Goal: Task Accomplishment & Management: Manage account settings

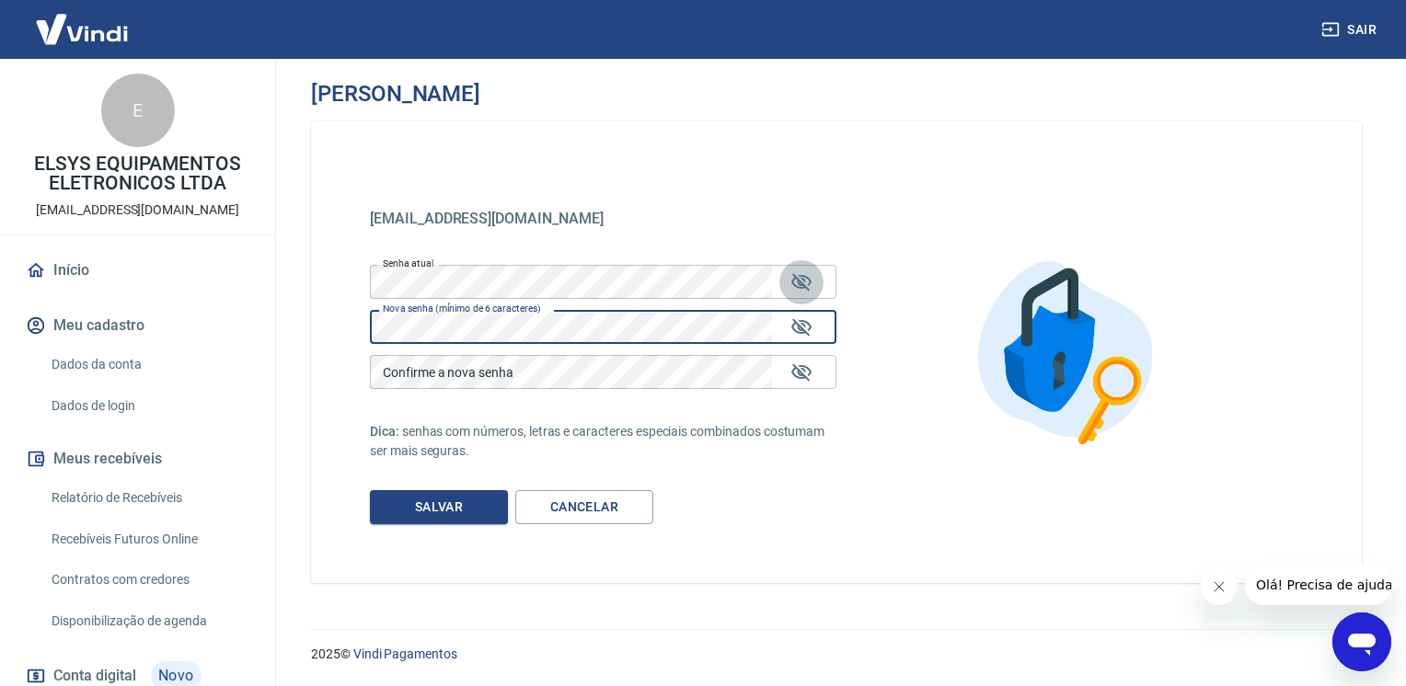
click at [812, 280] on button "Mostrar/esconder senha" at bounding box center [801, 282] width 44 height 44
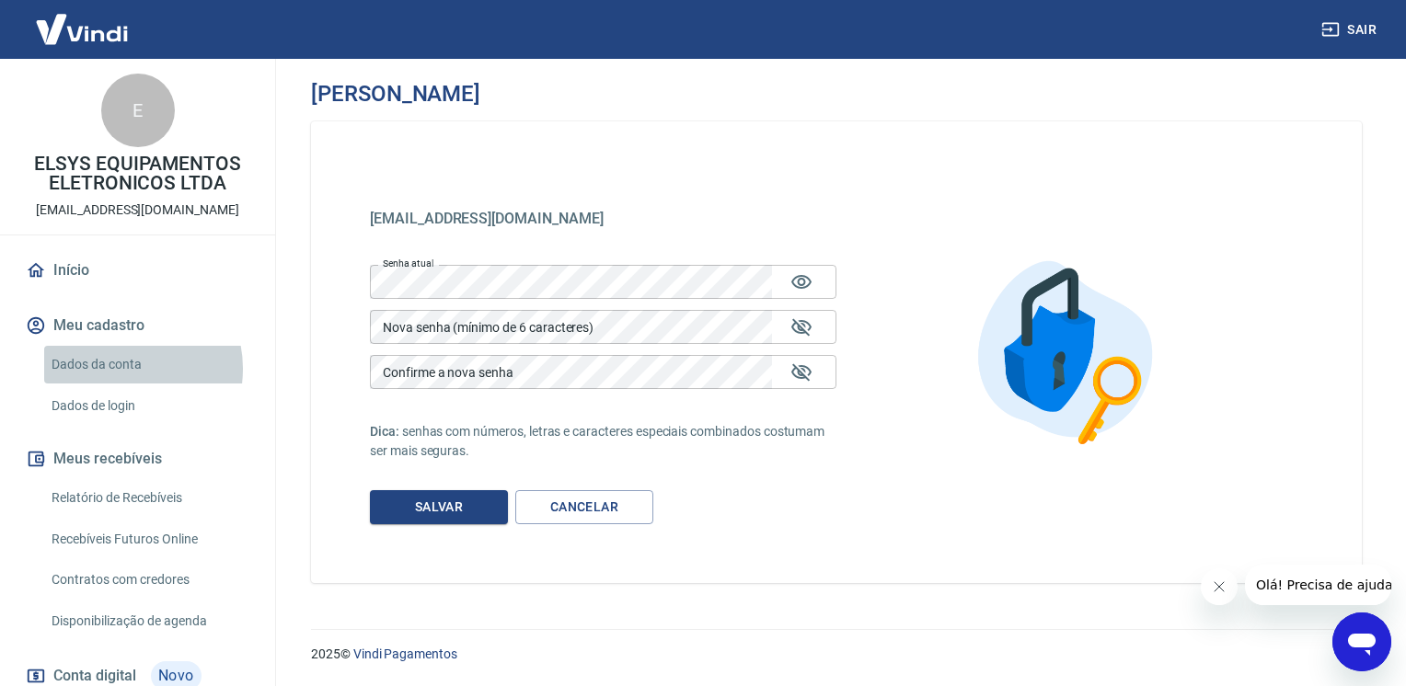
click at [121, 369] on link "Dados da conta" at bounding box center [148, 365] width 209 height 38
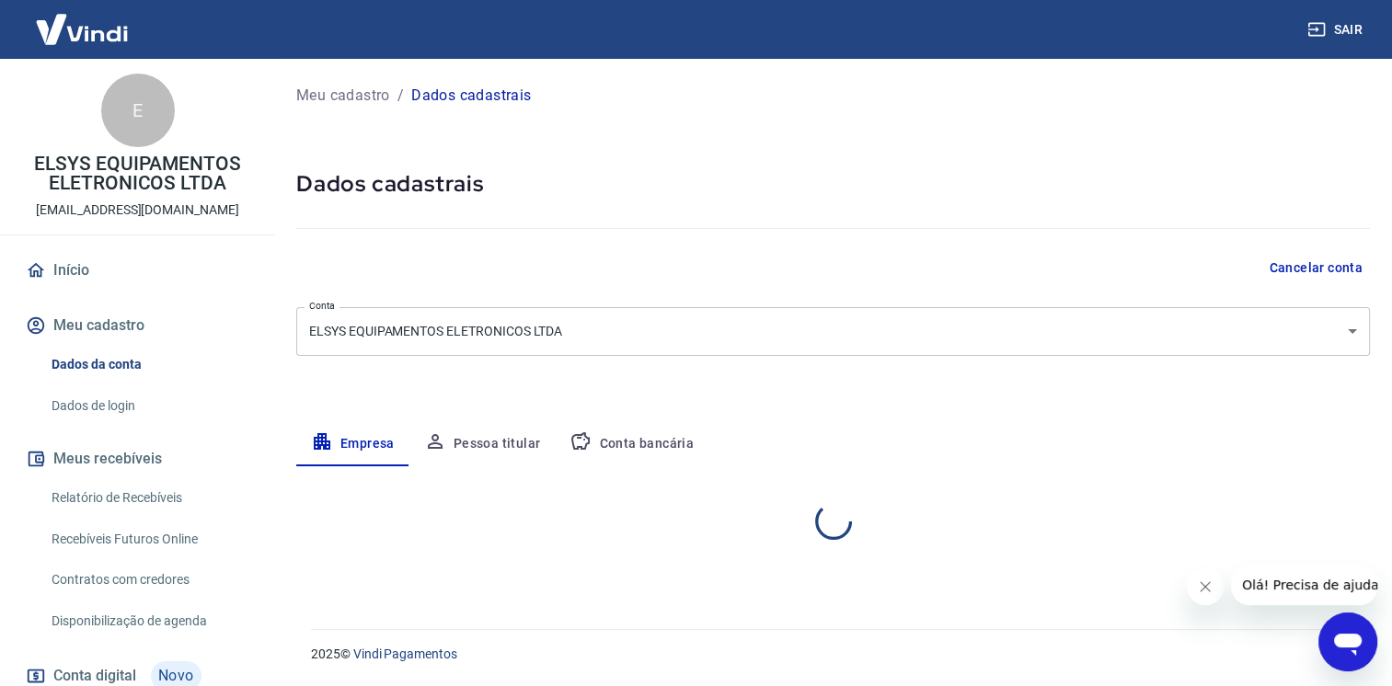
select select "AM"
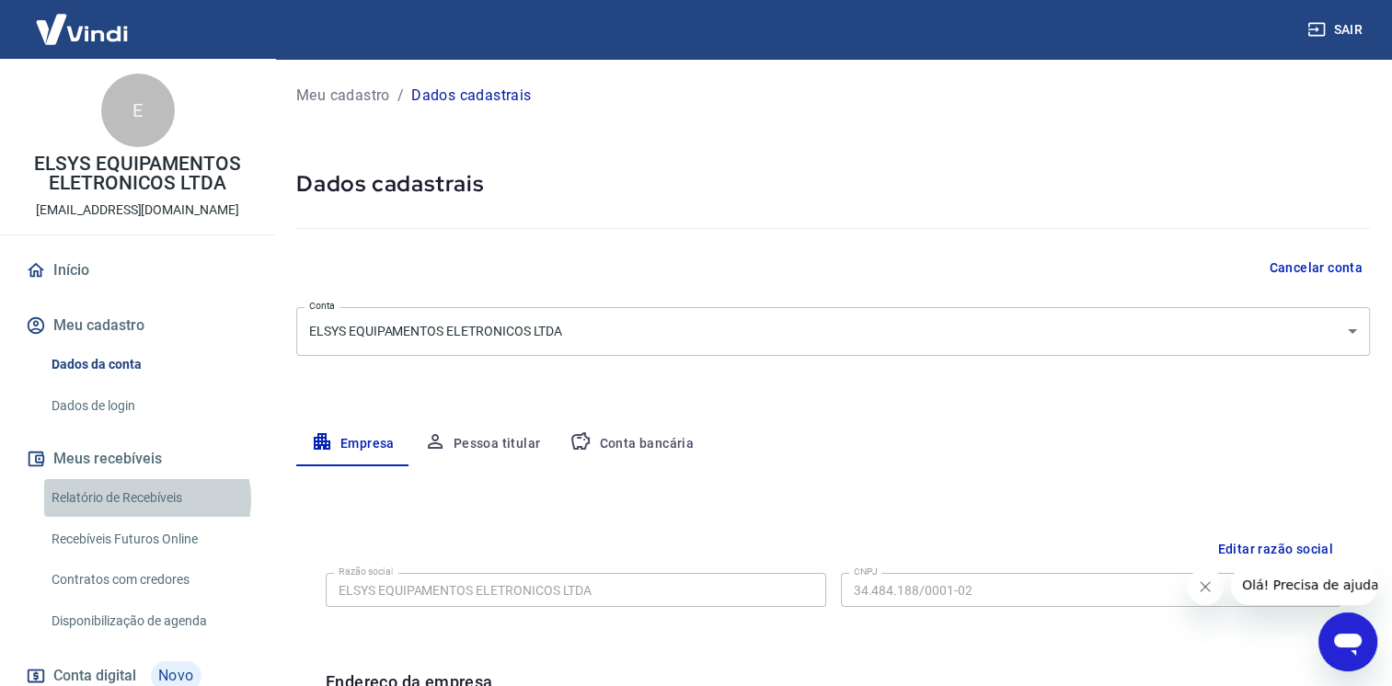
click at [146, 500] on link "Relatório de Recebíveis" at bounding box center [148, 498] width 209 height 38
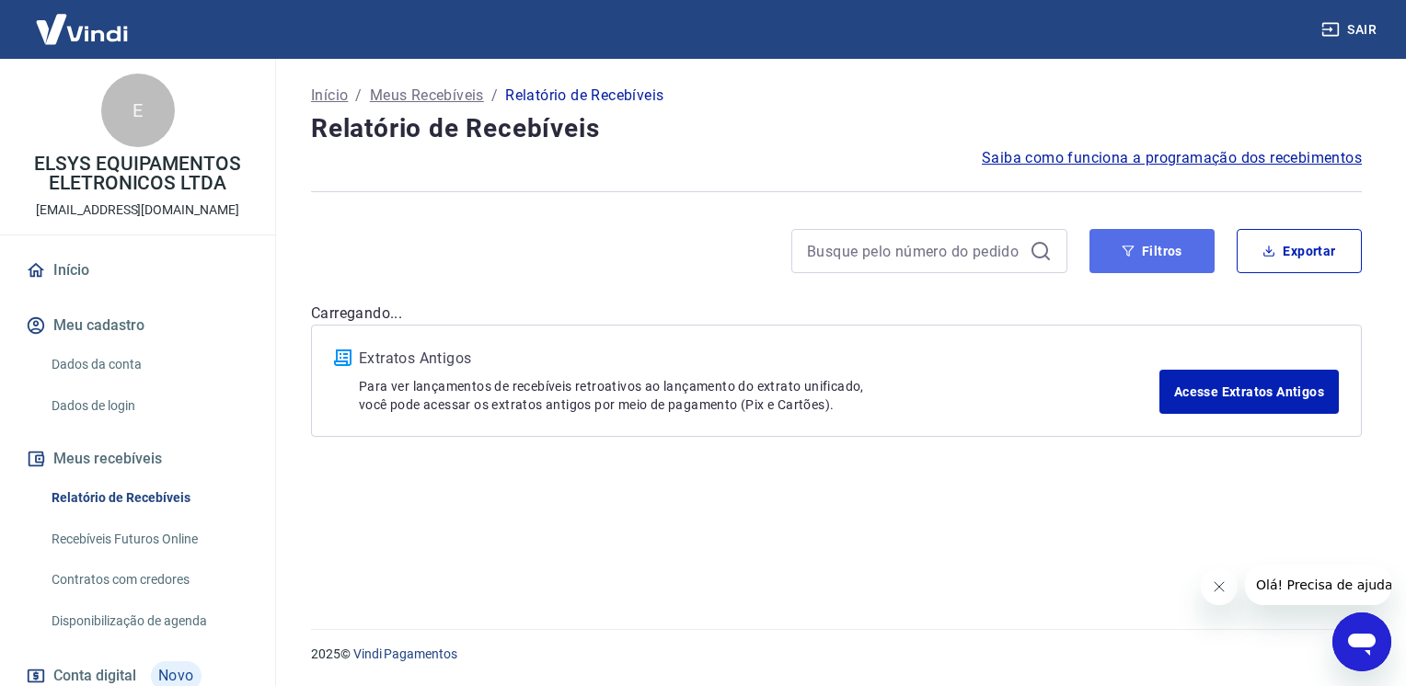
click at [1131, 252] on icon "button" at bounding box center [1127, 251] width 13 height 13
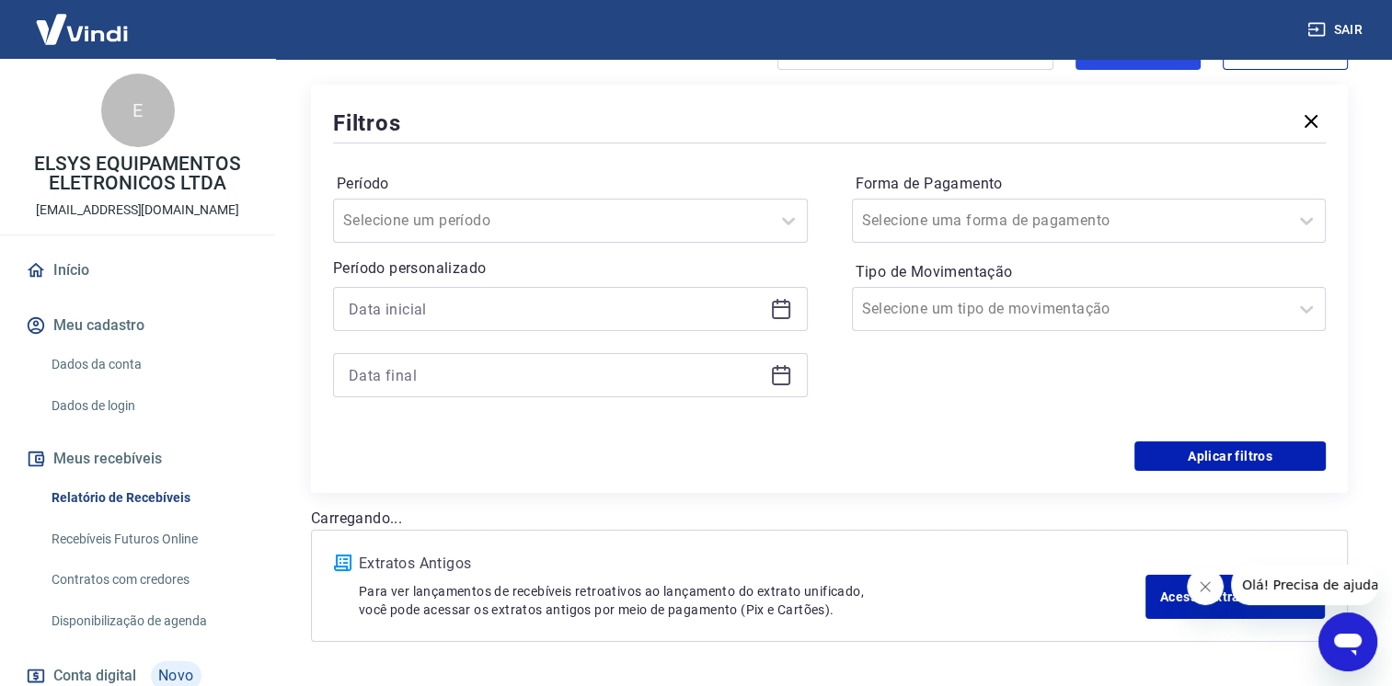
scroll to position [236, 0]
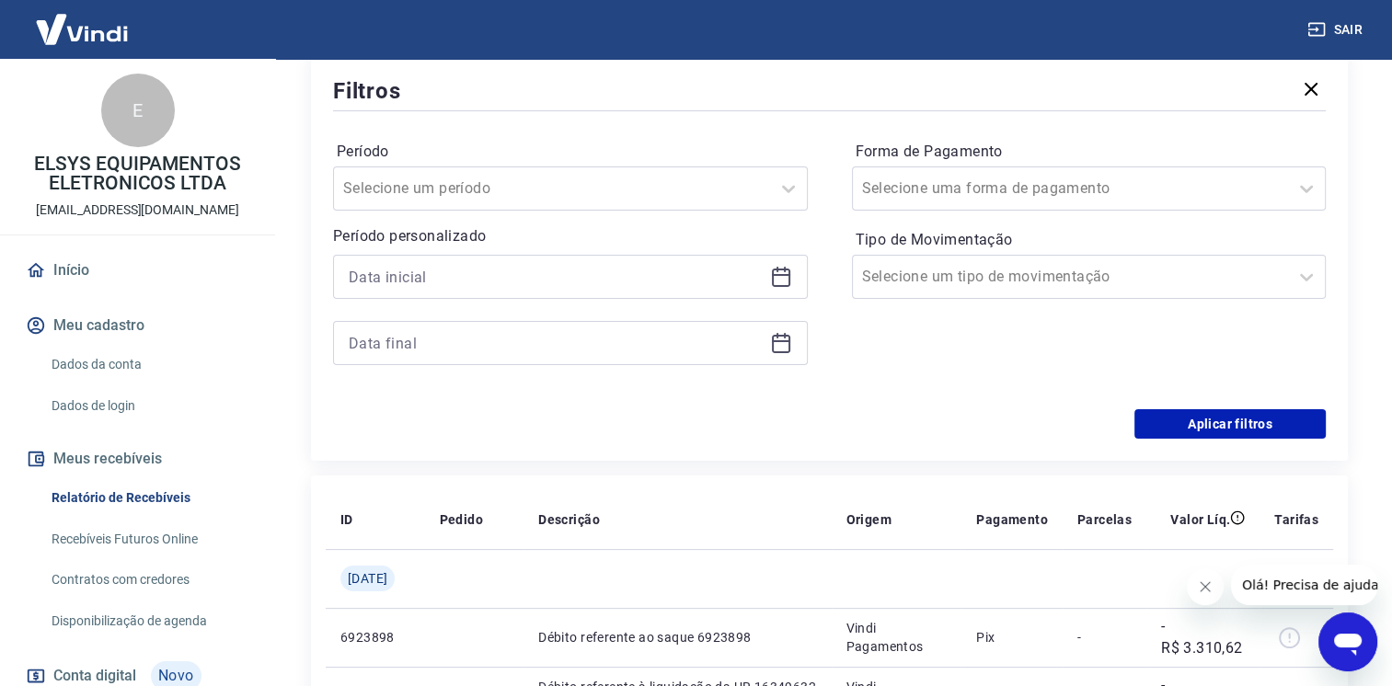
click at [770, 270] on icon at bounding box center [781, 277] width 22 height 22
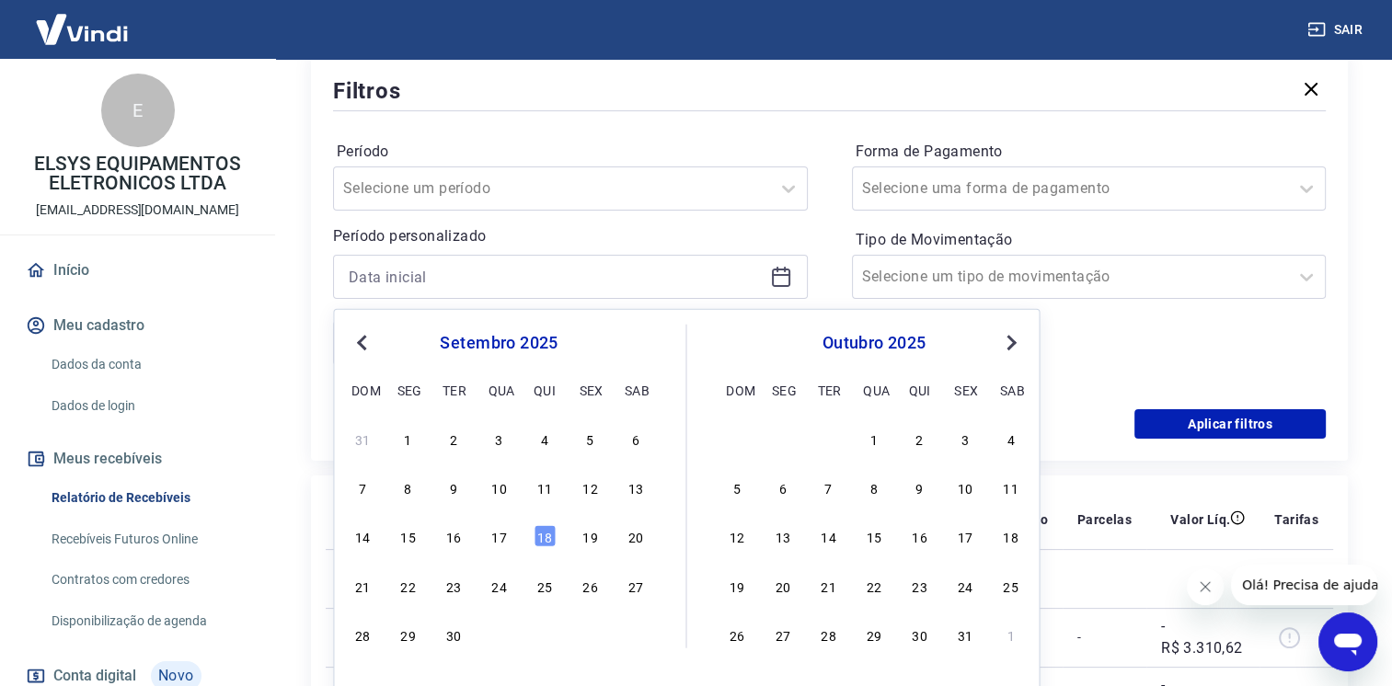
click at [363, 340] on span "Previous Month" at bounding box center [363, 341] width 0 height 21
click at [595, 634] on div "29" at bounding box center [590, 635] width 22 height 22
type input "[DATE]"
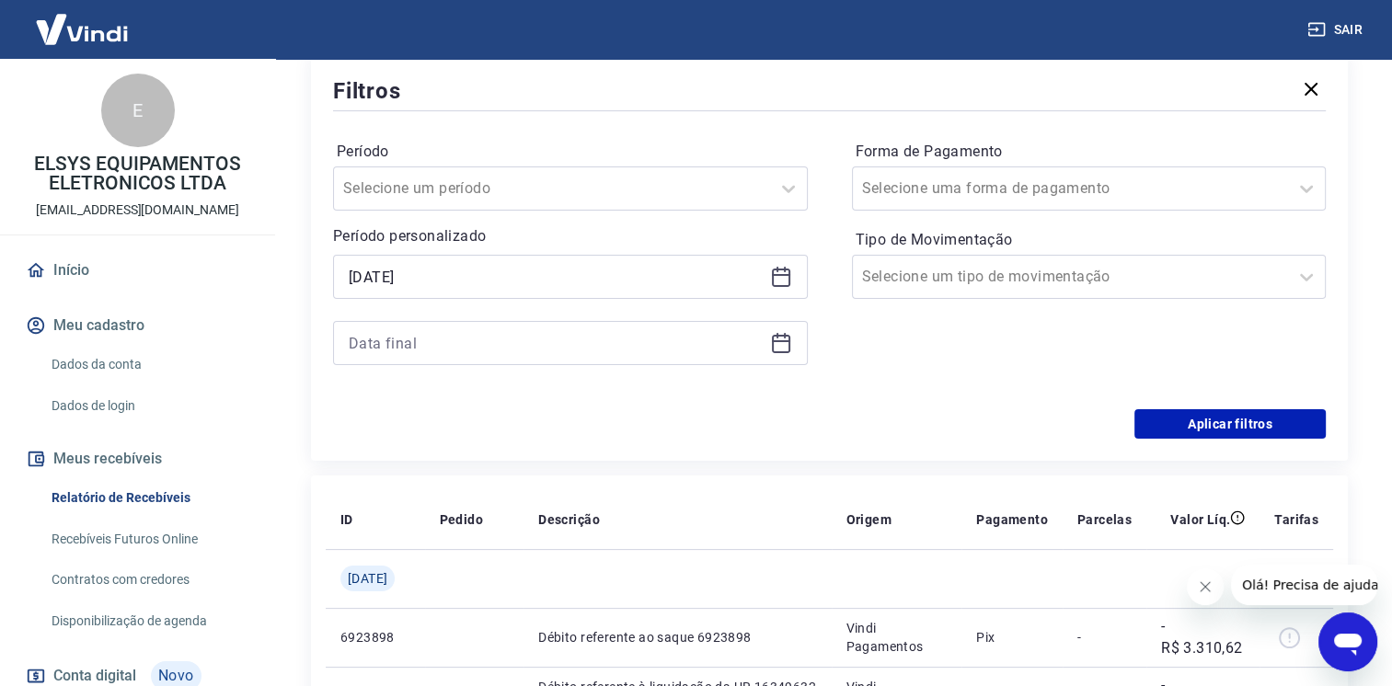
click at [765, 351] on div at bounding box center [570, 343] width 475 height 44
click at [786, 343] on icon at bounding box center [781, 343] width 22 height 22
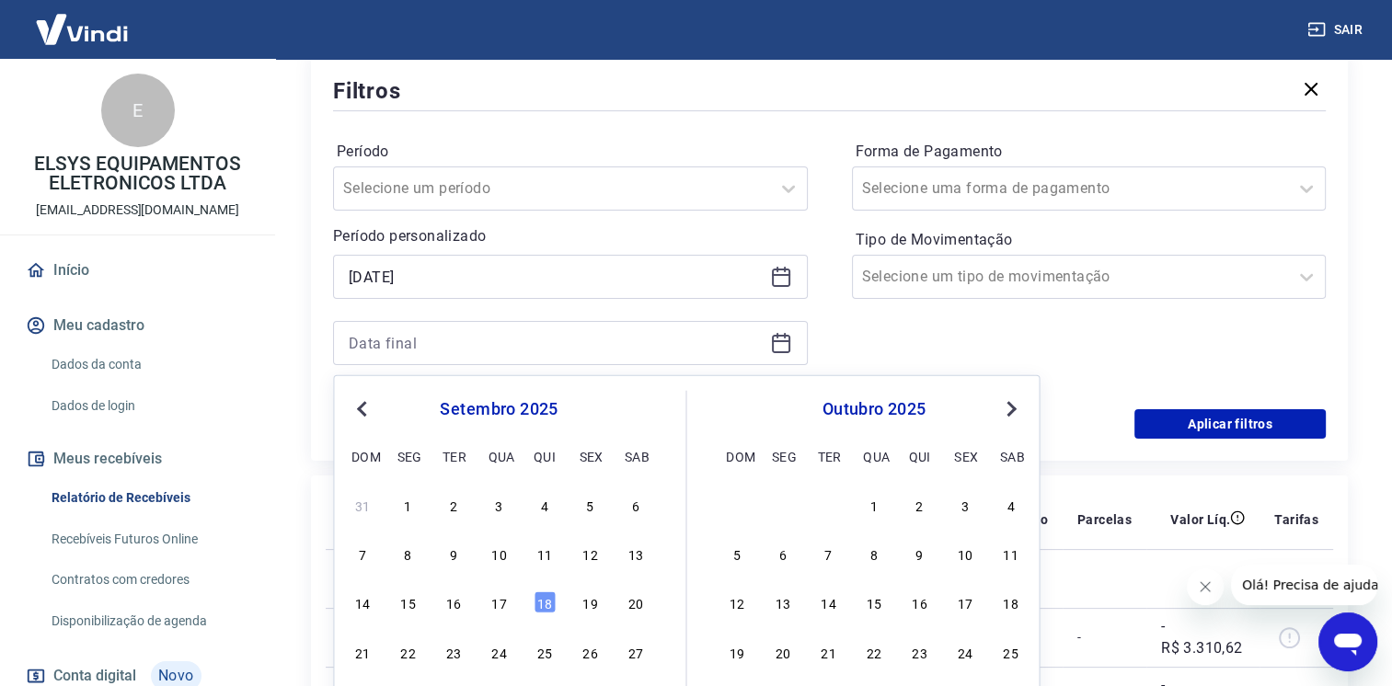
click at [530, 594] on div "14 15 16 17 18 19 20" at bounding box center [499, 602] width 300 height 27
click at [548, 603] on div "18" at bounding box center [545, 603] width 22 height 22
type input "[DATE]"
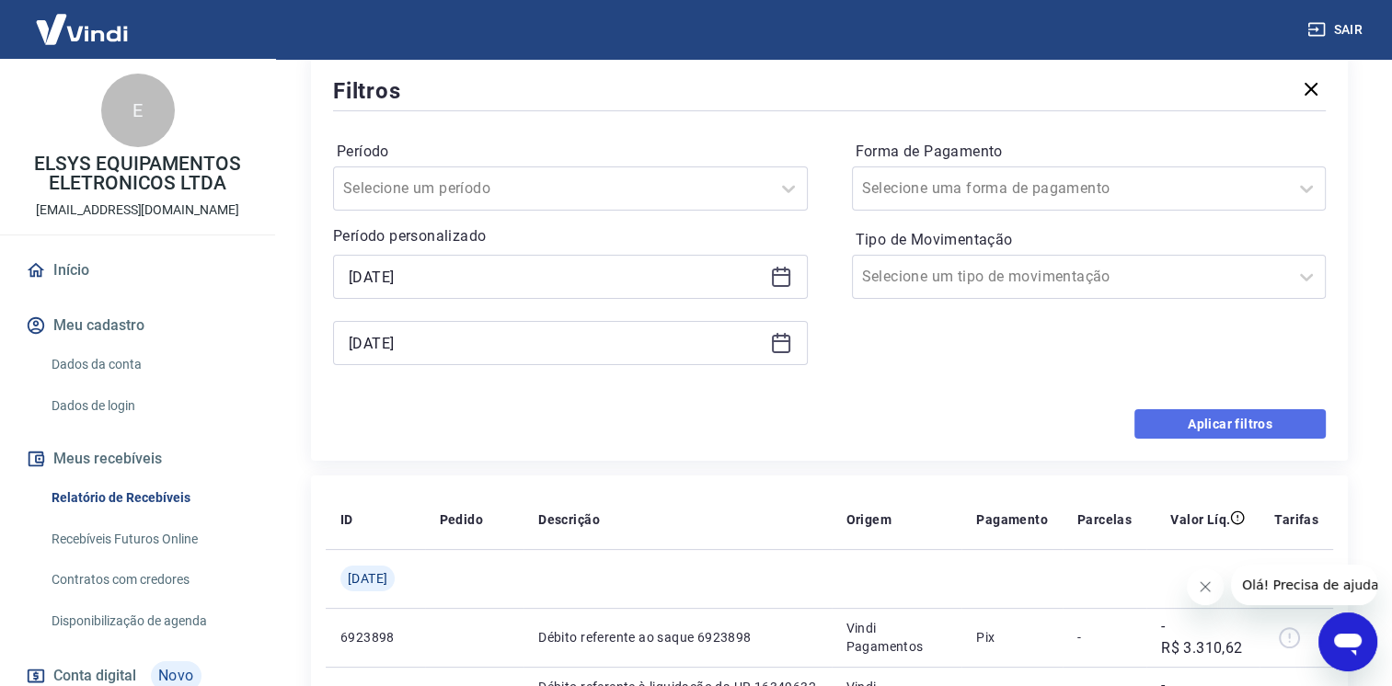
click at [1196, 421] on button "Aplicar filtros" at bounding box center [1229, 423] width 191 height 29
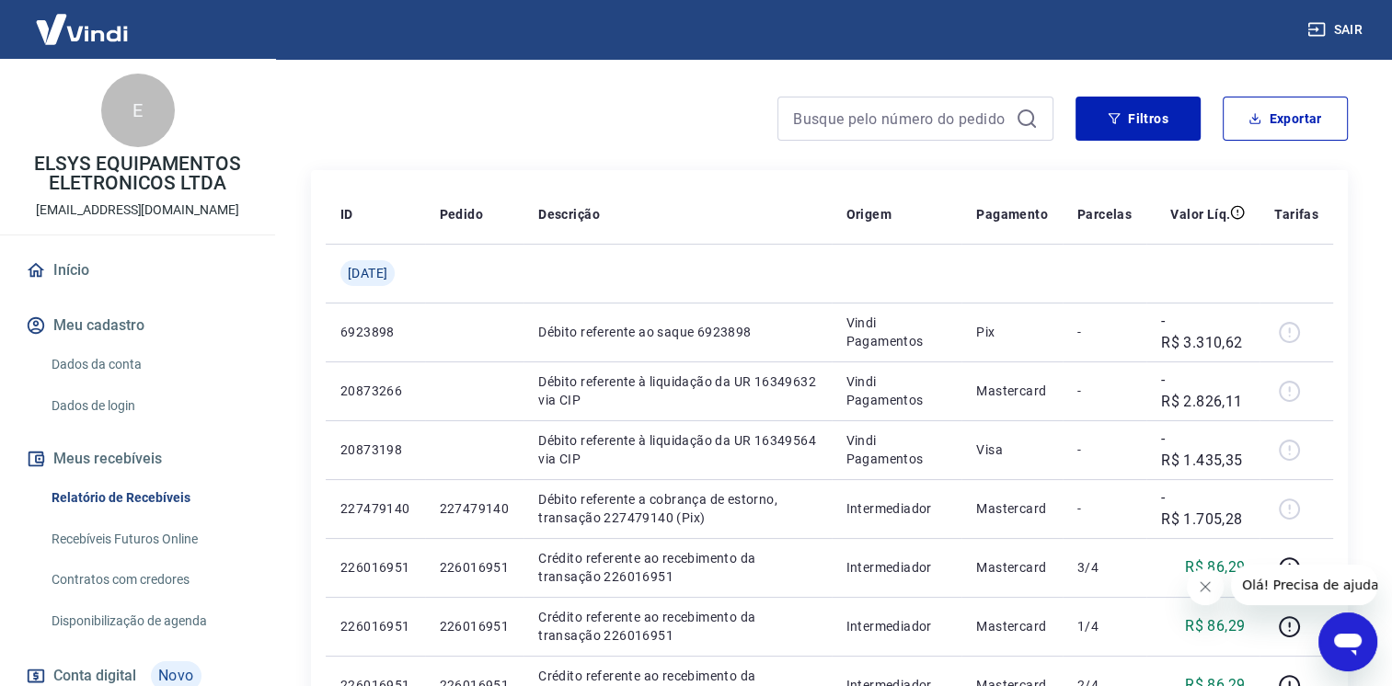
scroll to position [134, 0]
click at [1255, 125] on button "Exportar" at bounding box center [1285, 117] width 125 height 44
type input "[DATE]"
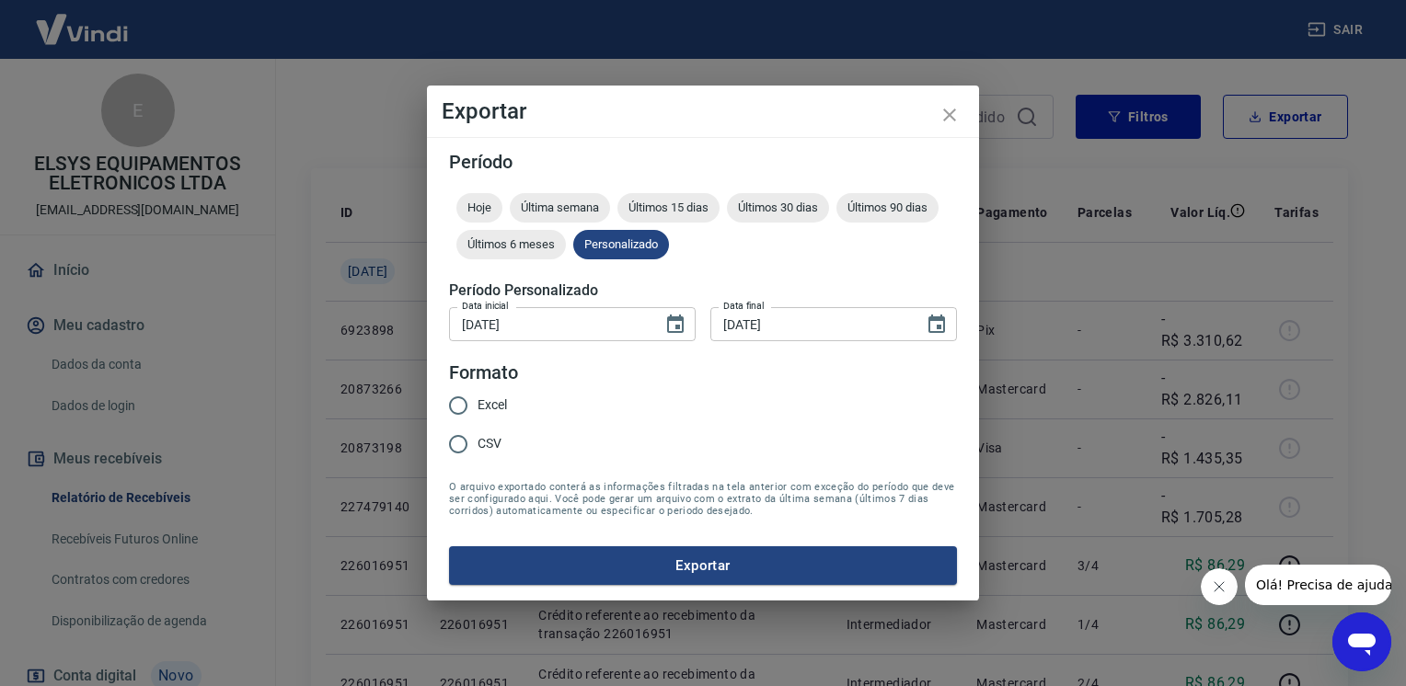
click at [504, 400] on span "Excel" at bounding box center [491, 405] width 29 height 19
click at [477, 400] on input "Excel" at bounding box center [458, 405] width 39 height 39
radio input "true"
click at [695, 572] on button "Exportar" at bounding box center [703, 565] width 508 height 39
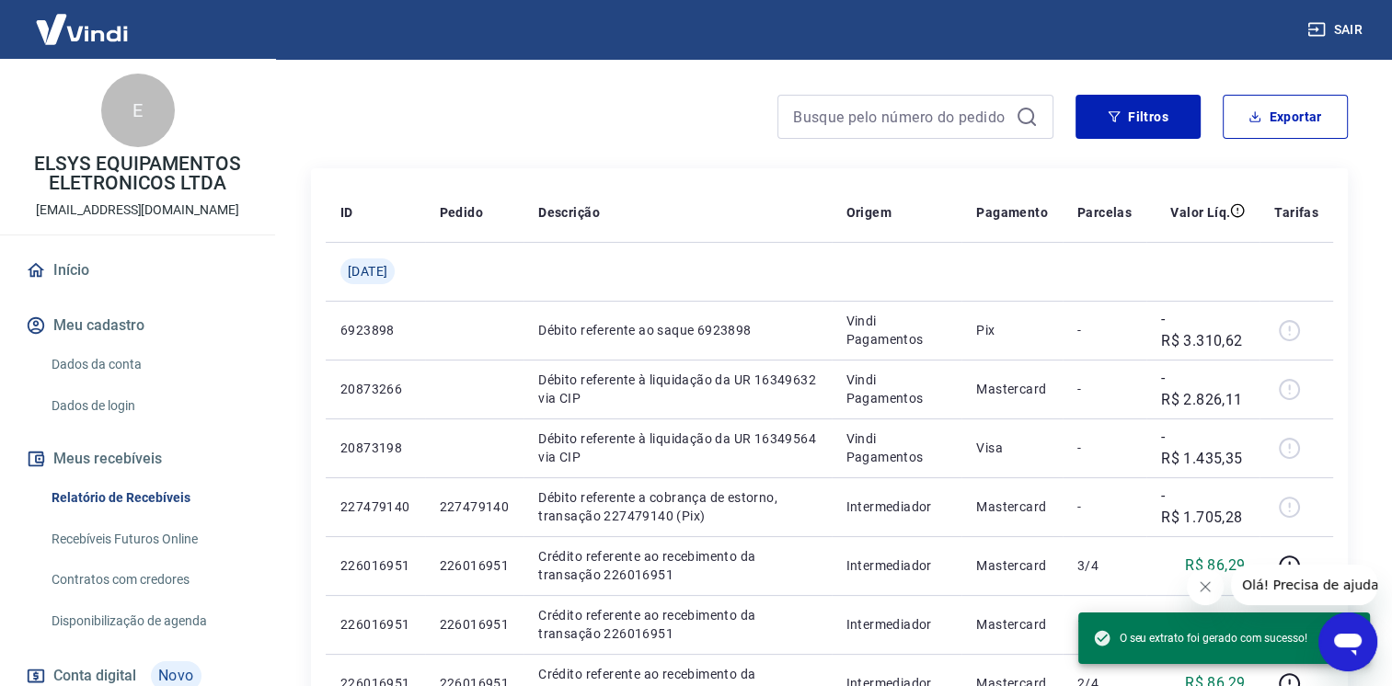
drag, startPoint x: 127, startPoint y: 112, endPoint x: 0, endPoint y: 8, distance: 164.1
click at [103, 101] on div "E" at bounding box center [138, 111] width 74 height 74
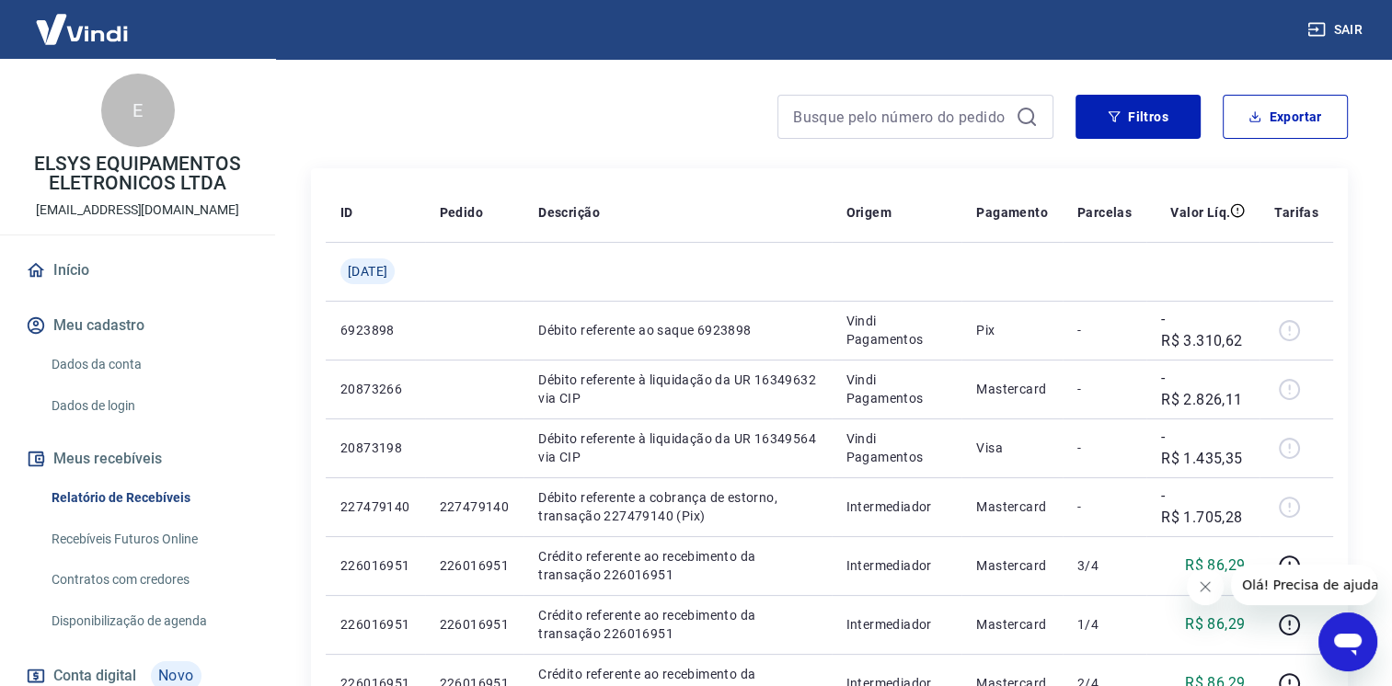
click at [95, 28] on img at bounding box center [82, 29] width 120 height 56
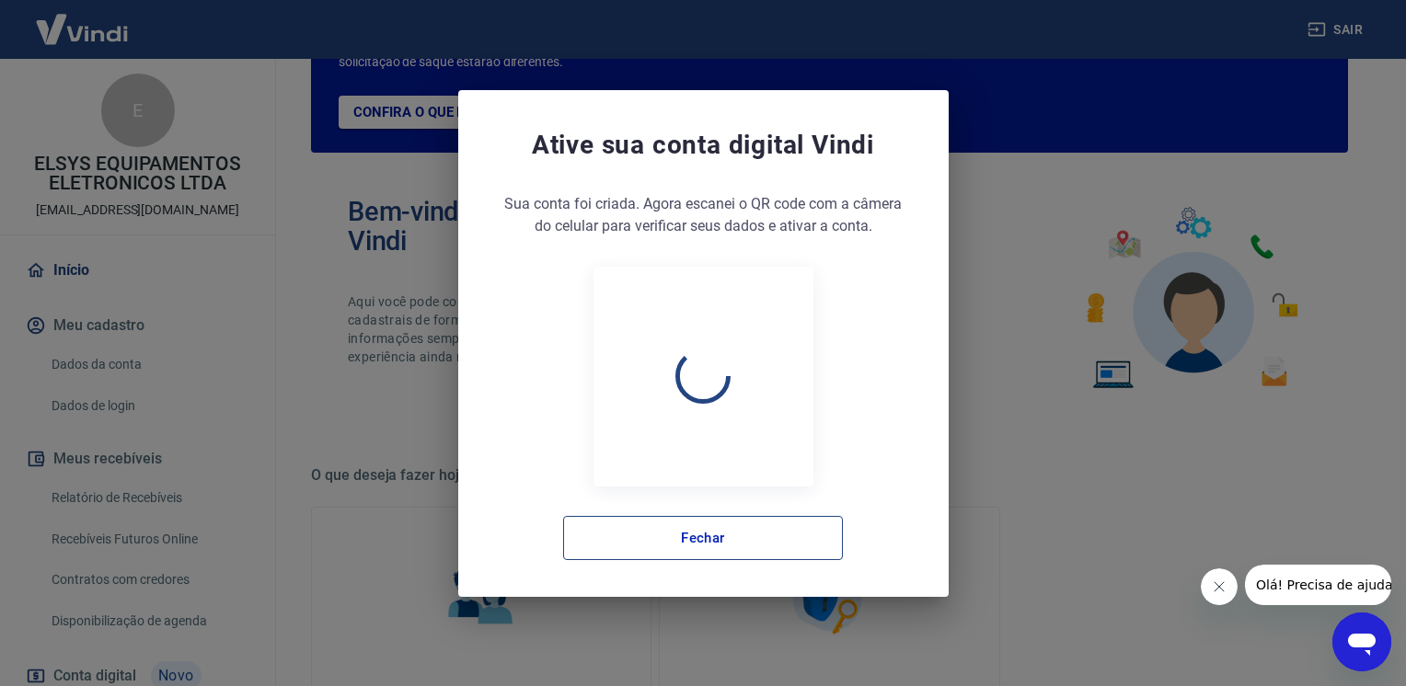
click at [741, 553] on button "Fechar" at bounding box center [703, 538] width 280 height 44
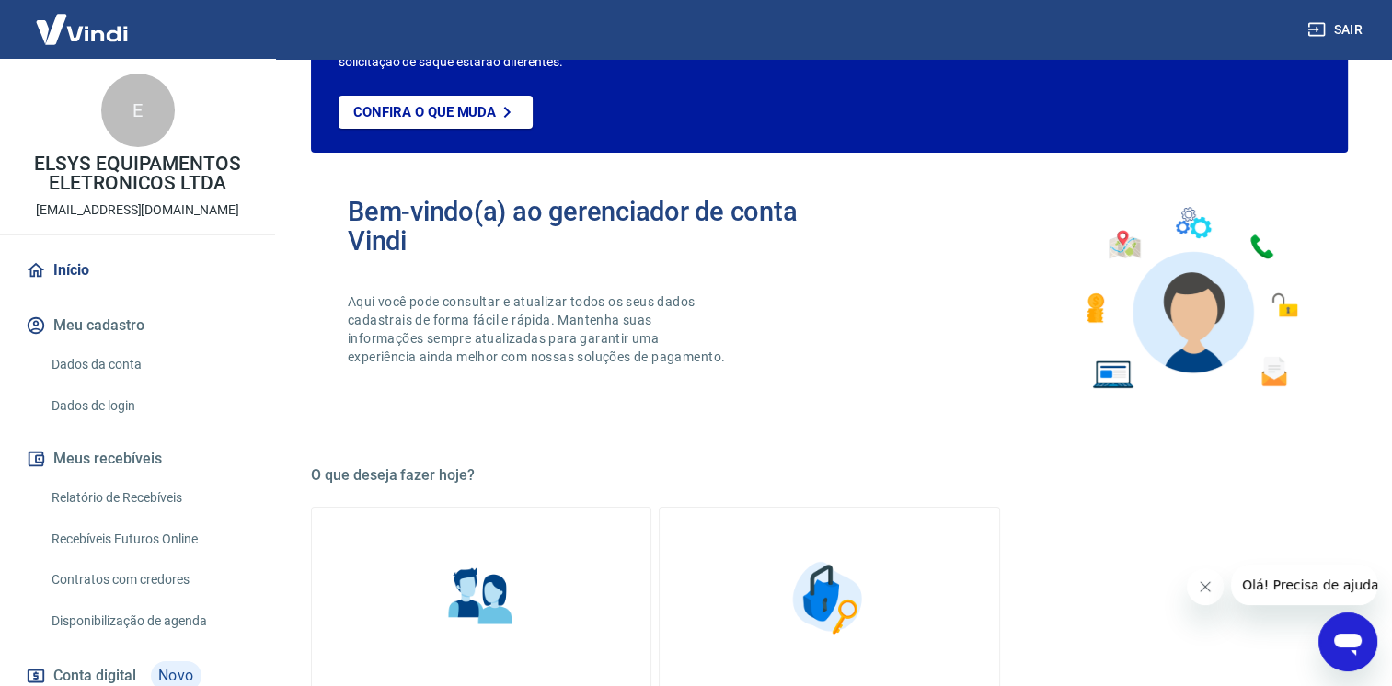
click at [77, 268] on link "Início" at bounding box center [137, 270] width 231 height 40
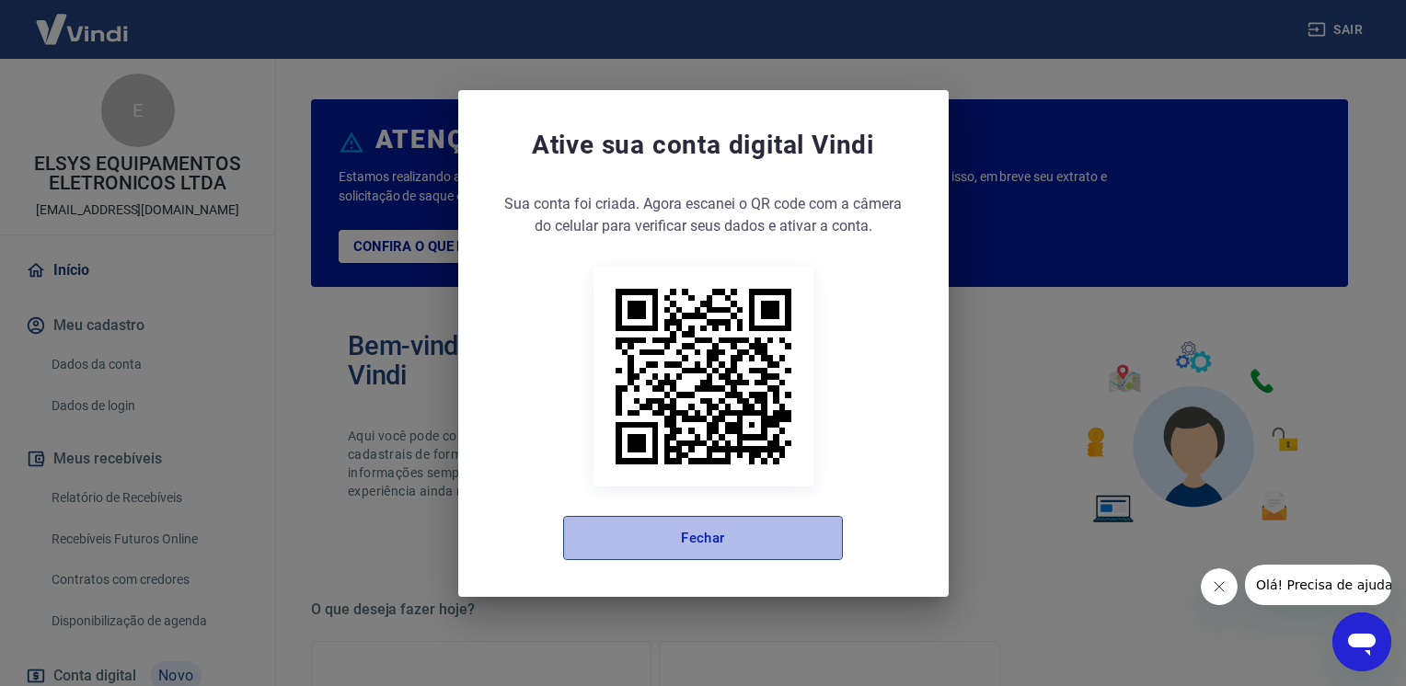
click at [760, 541] on button "Fechar" at bounding box center [703, 538] width 280 height 44
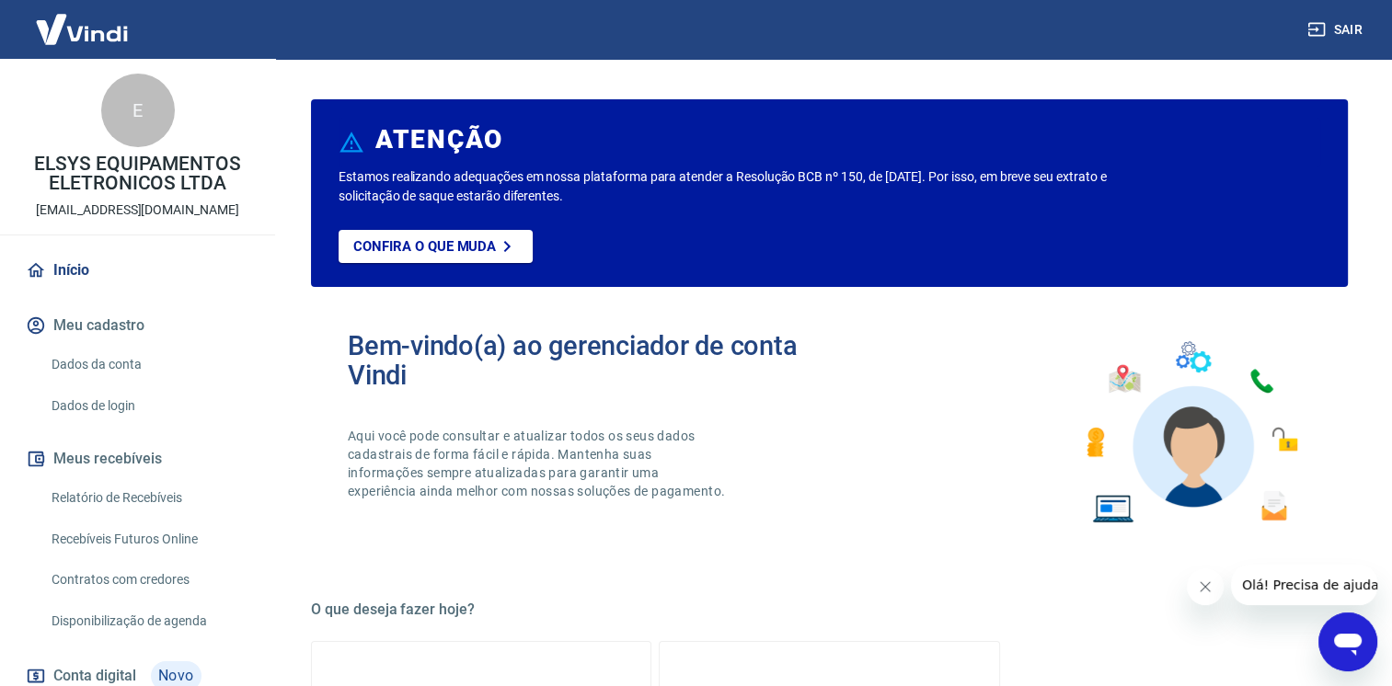
click at [123, 181] on p "ELSYS EQUIPAMENTOS ELETRONICOS LTDA" at bounding box center [138, 174] width 246 height 39
drag, startPoint x: 142, startPoint y: 259, endPoint x: 144, endPoint y: 238, distance: 20.3
click at [144, 256] on link "Início" at bounding box center [137, 270] width 231 height 40
click at [143, 212] on p "[EMAIL_ADDRESS][DOMAIN_NAME]" at bounding box center [137, 210] width 203 height 19
click at [1321, 26] on icon "button" at bounding box center [1316, 29] width 18 height 18
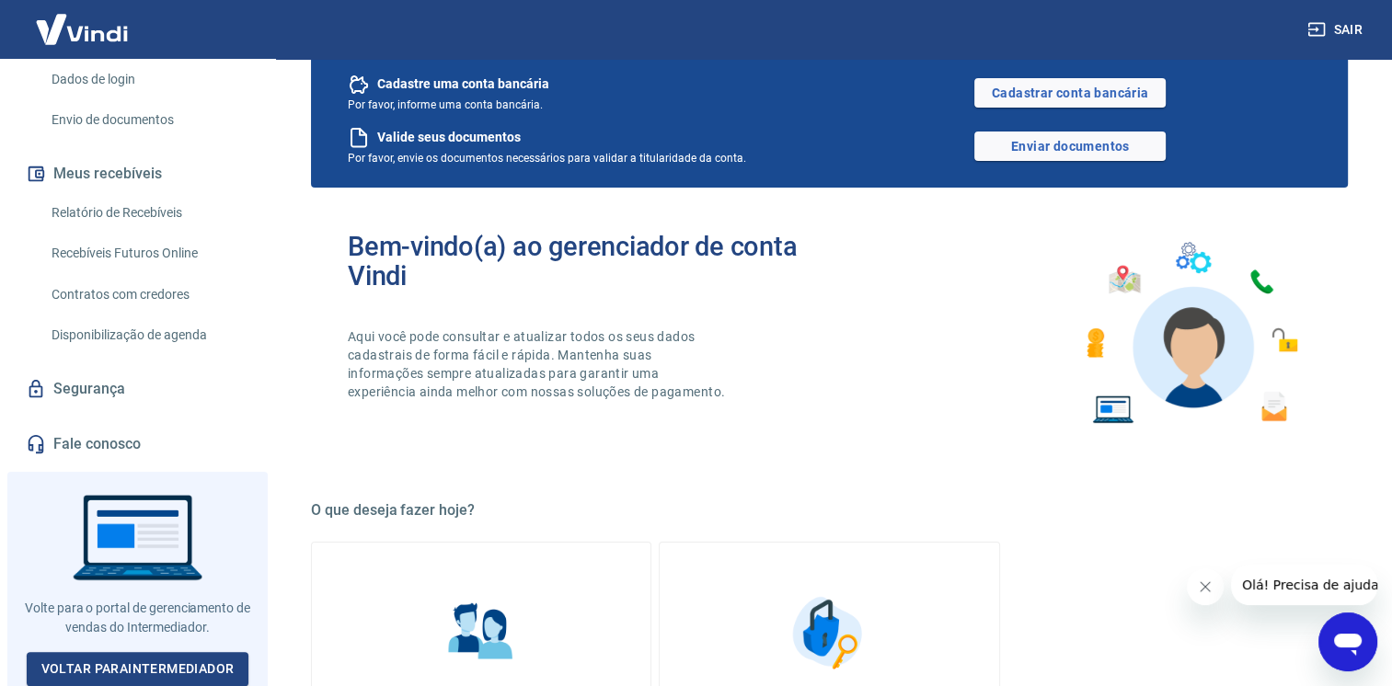
scroll to position [368, 0]
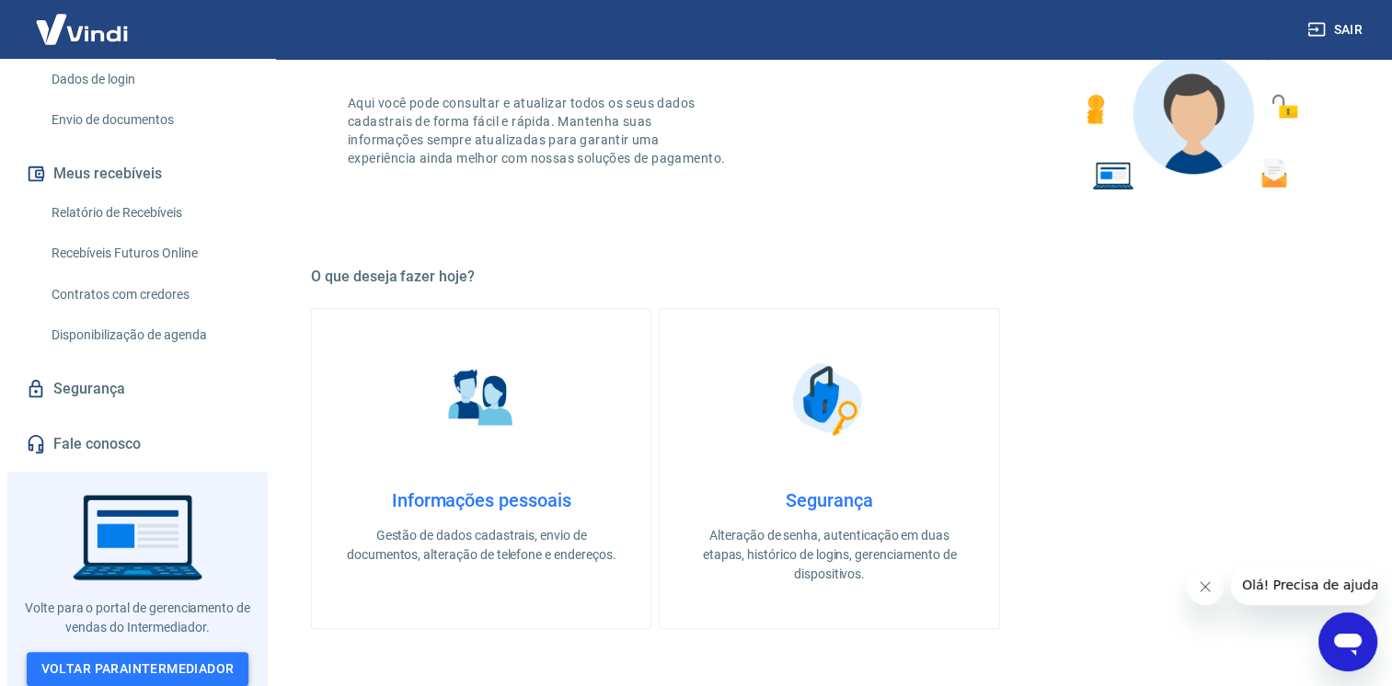
click at [140, 659] on link "Voltar para Intermediador" at bounding box center [138, 669] width 223 height 34
